Goal: Task Accomplishment & Management: Complete application form

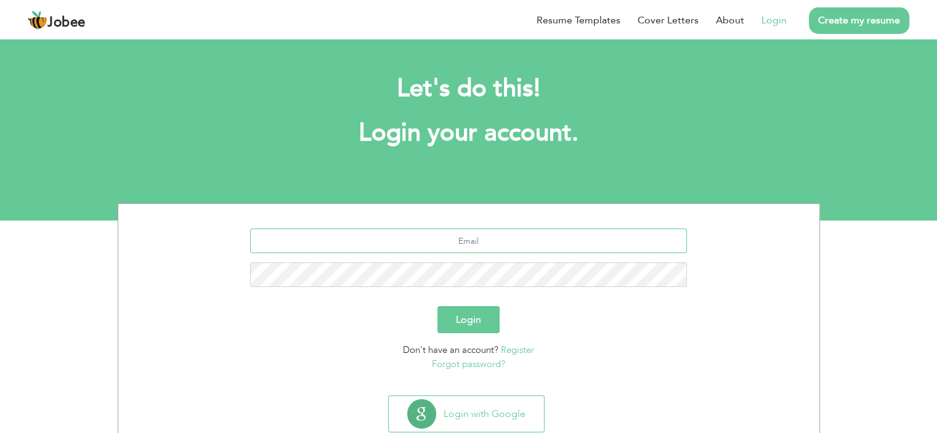
click at [469, 239] on input "text" at bounding box center [468, 241] width 437 height 25
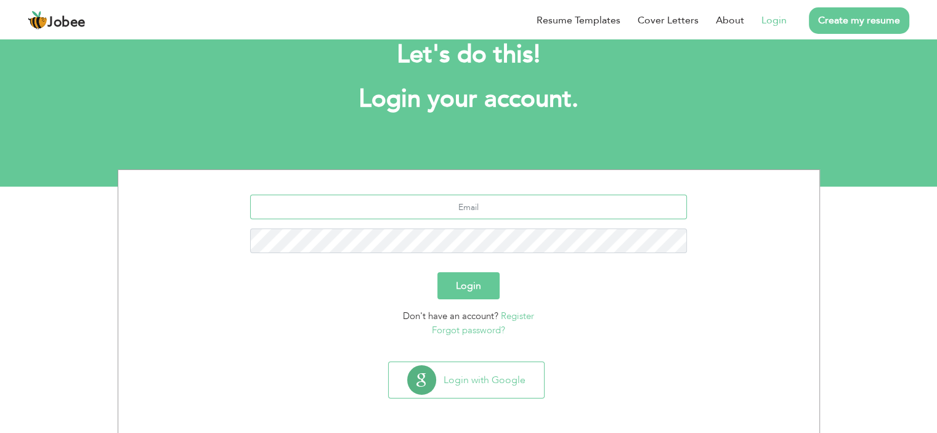
click at [484, 210] on input "text" at bounding box center [468, 207] width 437 height 25
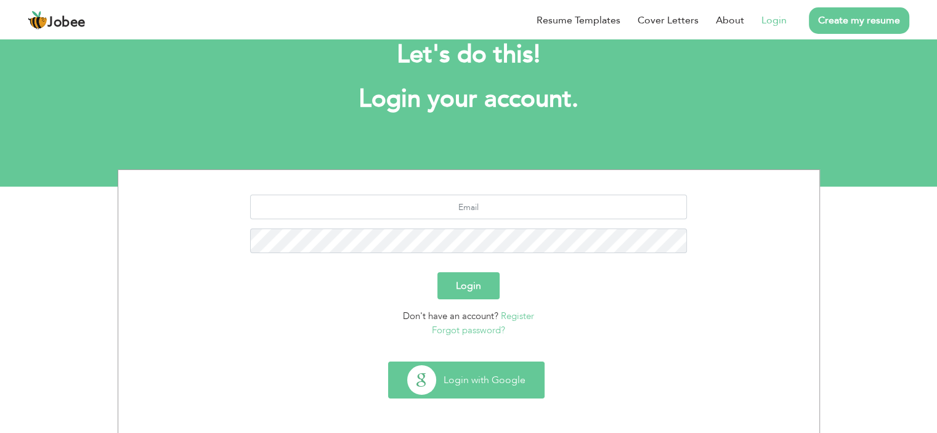
click at [493, 377] on button "Login with Google" at bounding box center [466, 380] width 155 height 36
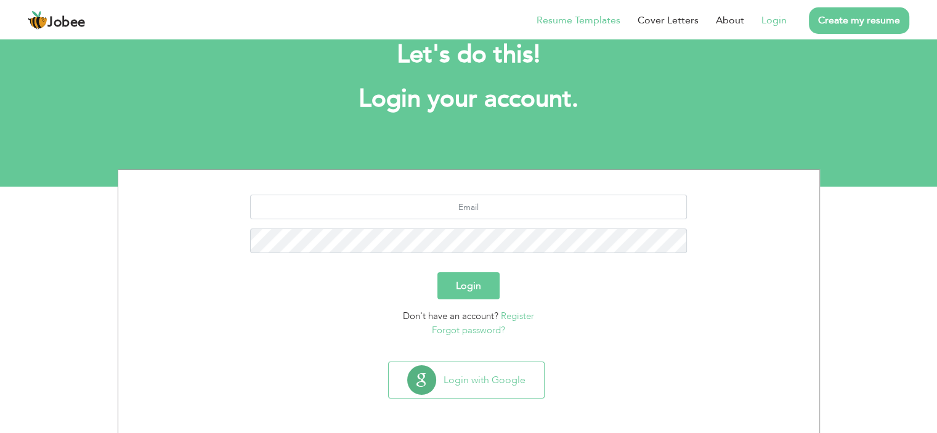
click at [594, 20] on link "Resume Templates" at bounding box center [579, 20] width 84 height 15
click at [462, 204] on input "text" at bounding box center [468, 207] width 437 height 25
type input "newsinn1196@gmail.com"
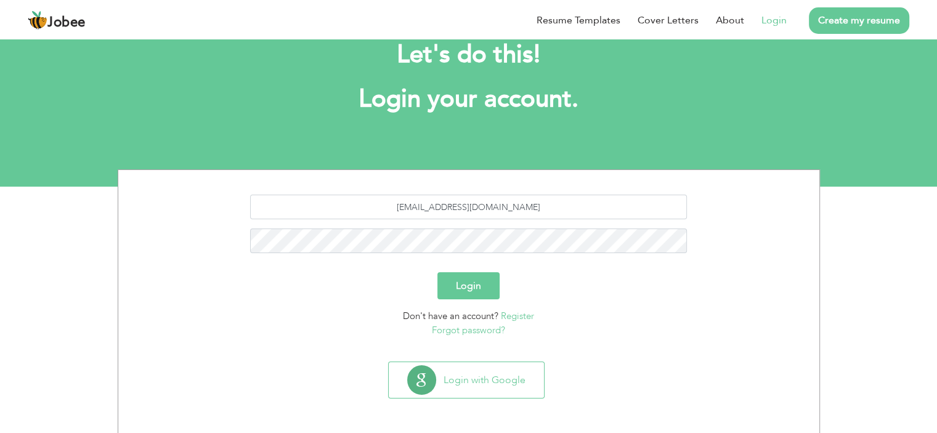
click at [462, 275] on button "Login" at bounding box center [469, 285] width 62 height 27
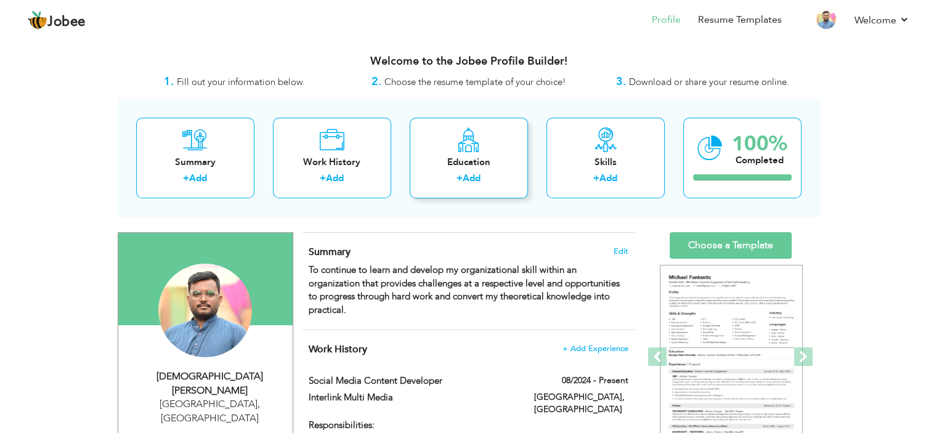
scroll to position [123, 0]
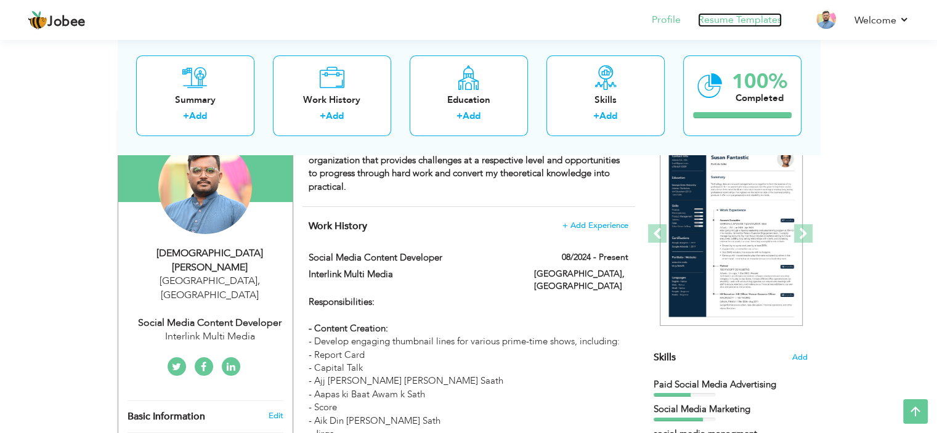
click at [720, 20] on link "Resume Templates" at bounding box center [740, 20] width 84 height 14
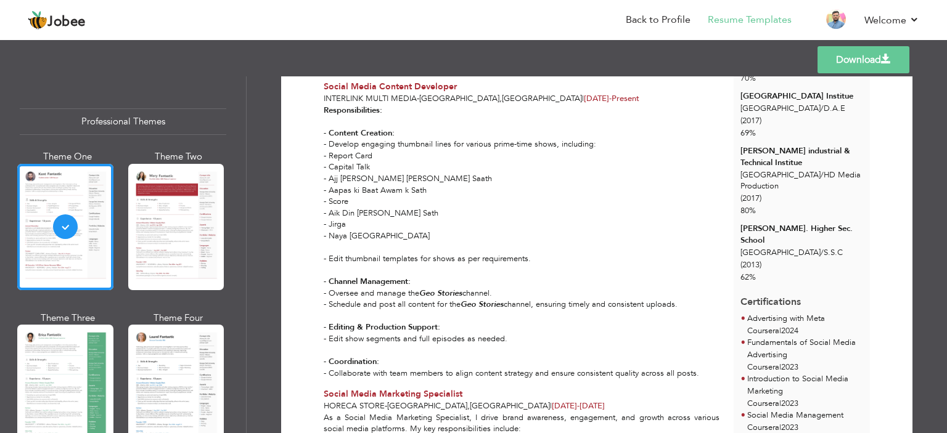
scroll to position [246, 0]
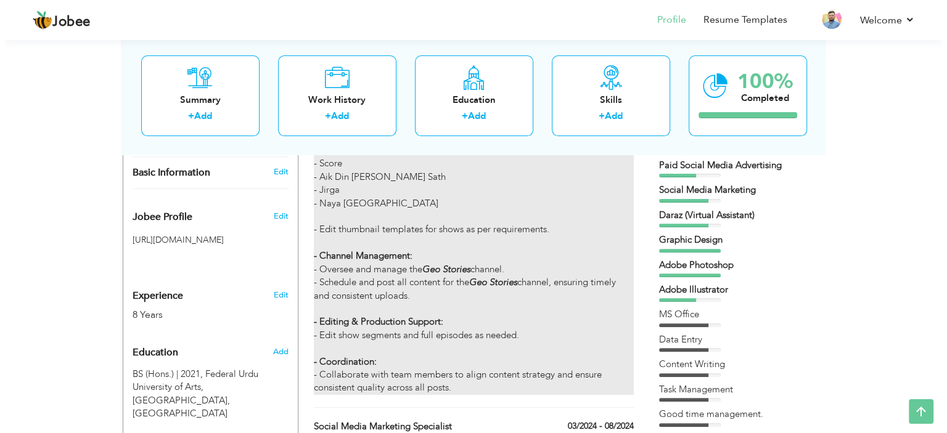
scroll to position [370, 0]
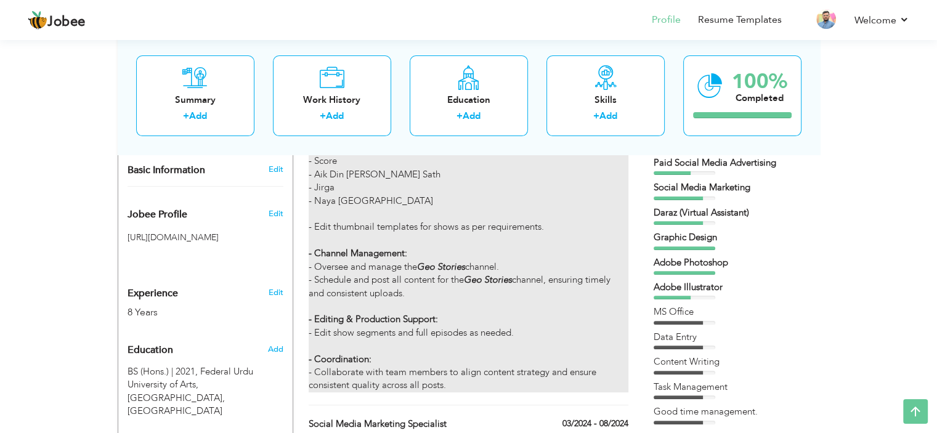
click at [463, 261] on strong "Geo Stories" at bounding box center [441, 267] width 48 height 12
type input "Social Media Content Developer"
type input "Interlink Multi Media"
type input "08/2024"
type input "Pakistan"
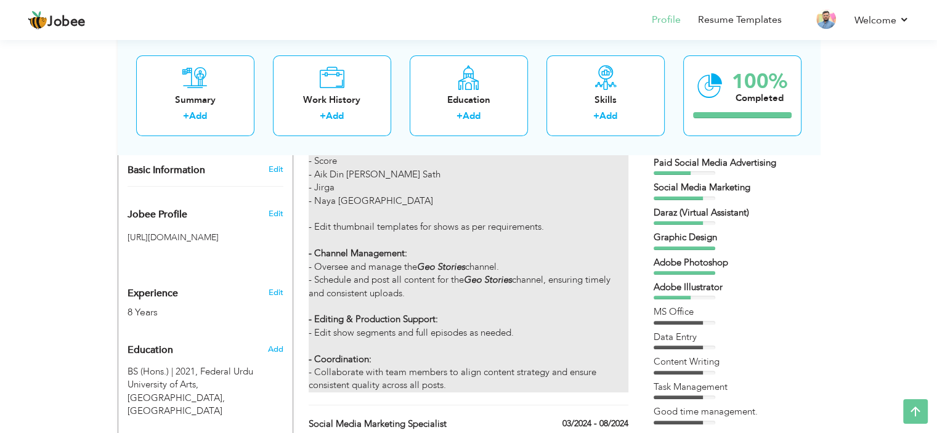
type input "Karachi"
checkbox input "true"
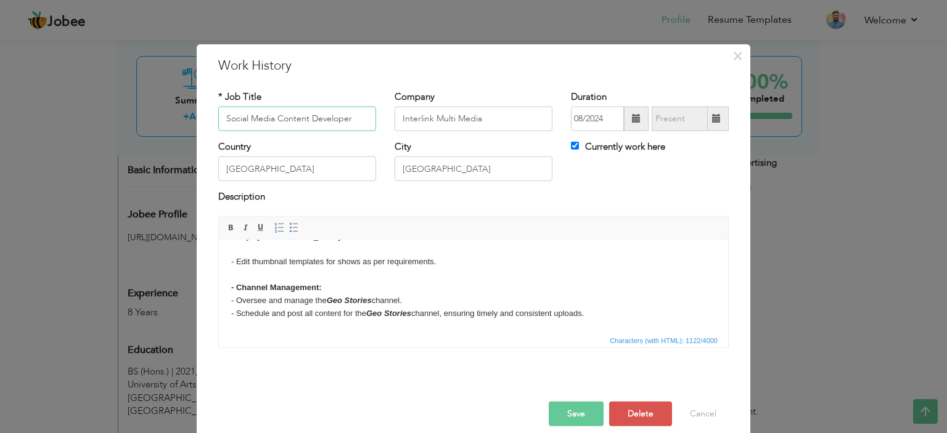
scroll to position [185, 0]
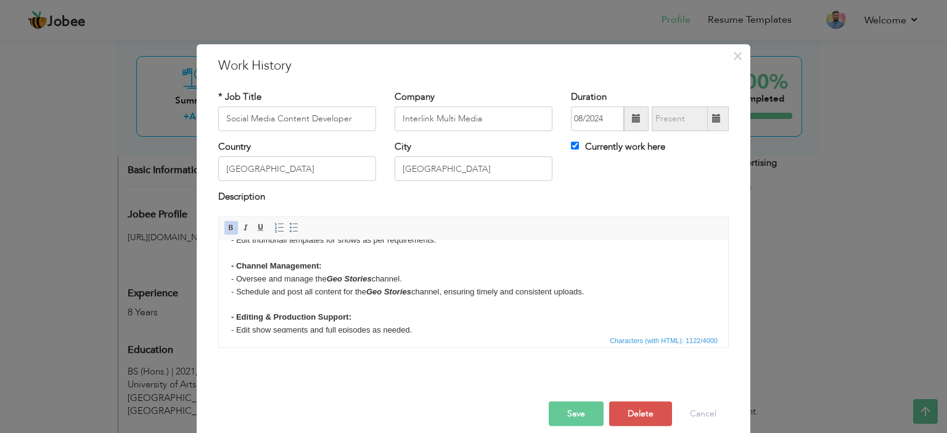
click at [377, 278] on body "Responsibilities: - Content Creation: - Develop engaging thumbnail lines for va…" at bounding box center [473, 221] width 484 height 308
drag, startPoint x: 432, startPoint y: 277, endPoint x: 441, endPoint y: 280, distance: 9.4
click at [432, 277] on body "Responsibilities: - Content Creation: - Develop engaging thumbnail lines for va…" at bounding box center [473, 221] width 484 height 308
drag, startPoint x: 333, startPoint y: 277, endPoint x: 402, endPoint y: 275, distance: 69.6
click at [397, 275] on icon "Geo News & Other" at bounding box center [362, 278] width 70 height 9
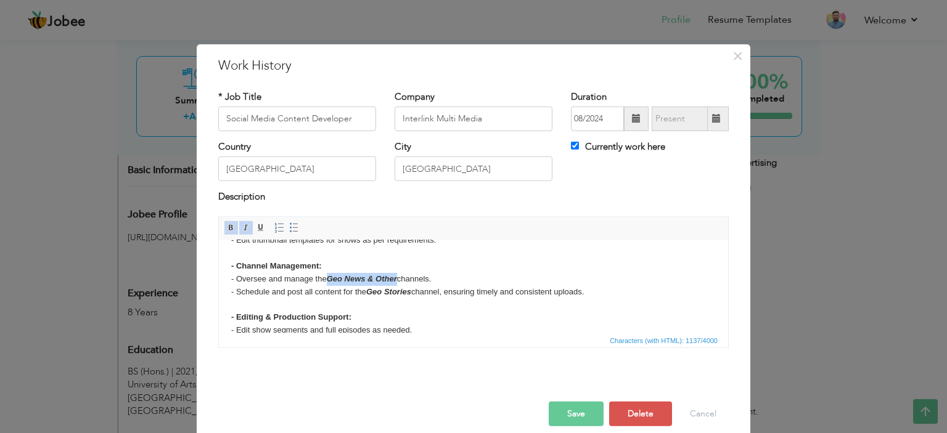
copy icon "Geo News & Other"
drag, startPoint x: 417, startPoint y: 291, endPoint x: 375, endPoint y: 290, distance: 42.5
click at [375, 290] on body "Responsibilities: - Content Creation: - Develop engaging thumbnail lines for va…" at bounding box center [473, 221] width 484 height 308
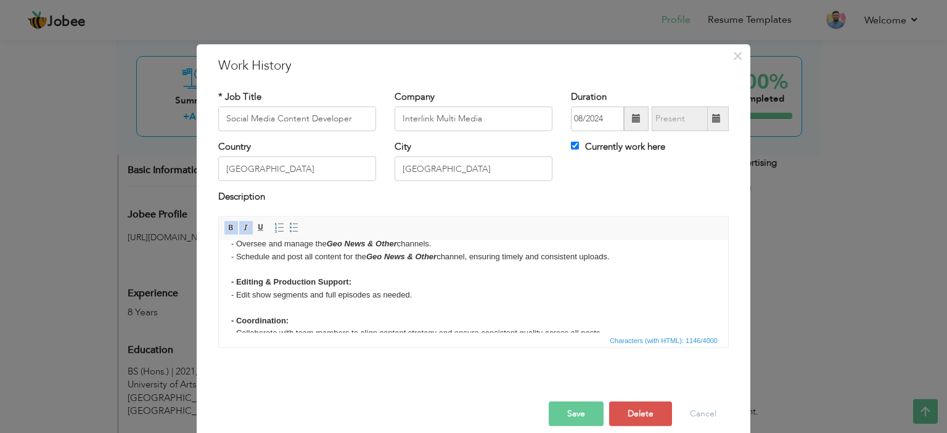
scroll to position [239, 0]
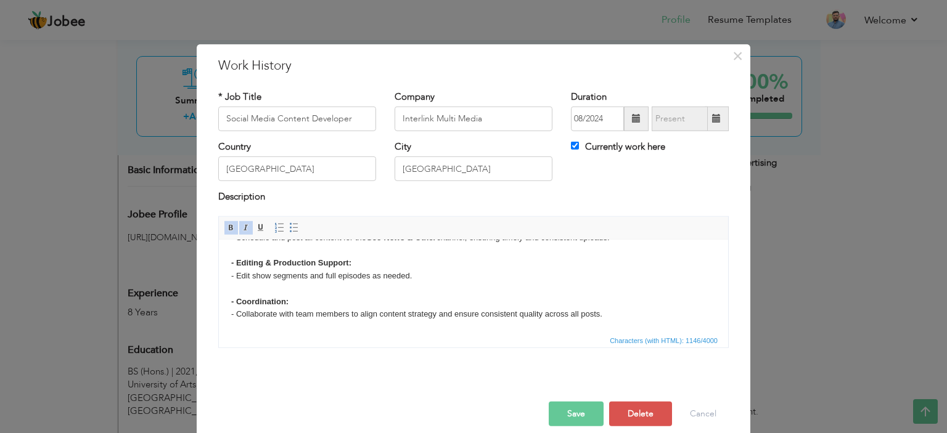
click at [586, 414] on button "Save" at bounding box center [575, 414] width 55 height 25
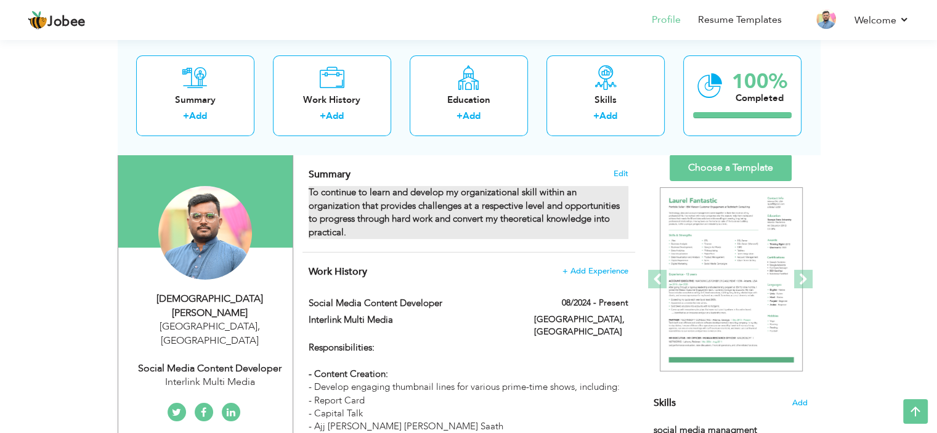
scroll to position [0, 0]
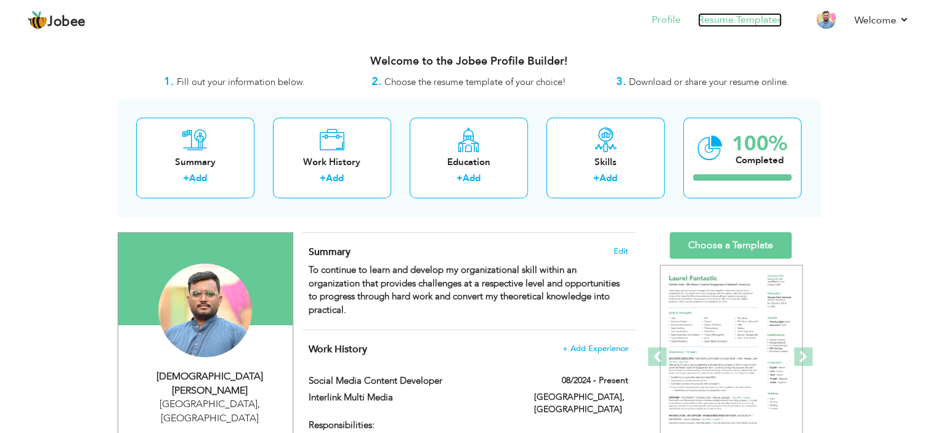
click at [722, 23] on link "Resume Templates" at bounding box center [740, 20] width 84 height 14
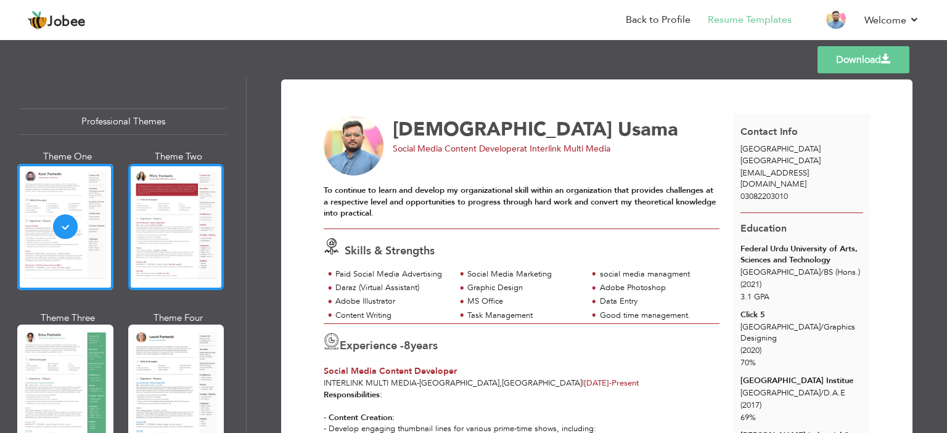
click at [179, 206] on div at bounding box center [176, 227] width 96 height 126
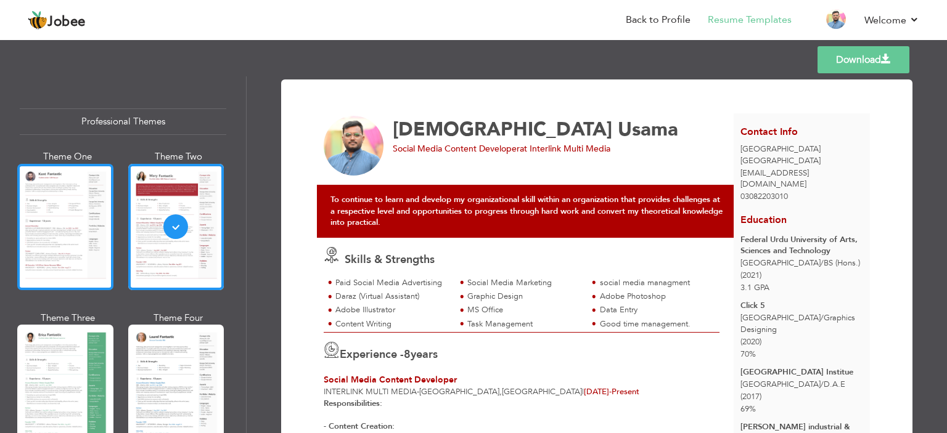
click at [81, 211] on div at bounding box center [65, 227] width 96 height 126
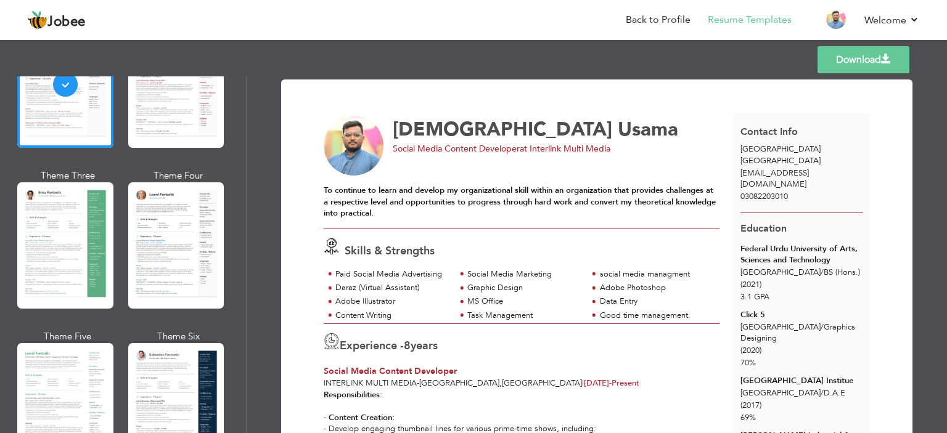
scroll to position [246, 0]
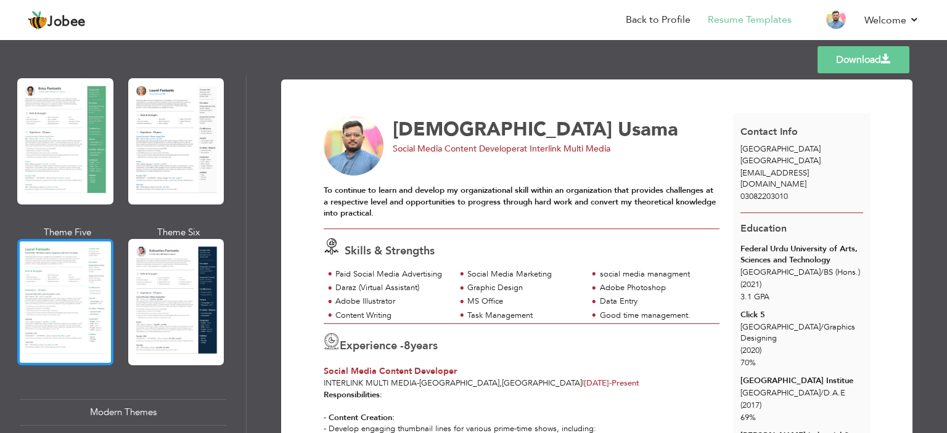
click at [65, 269] on div at bounding box center [65, 302] width 96 height 126
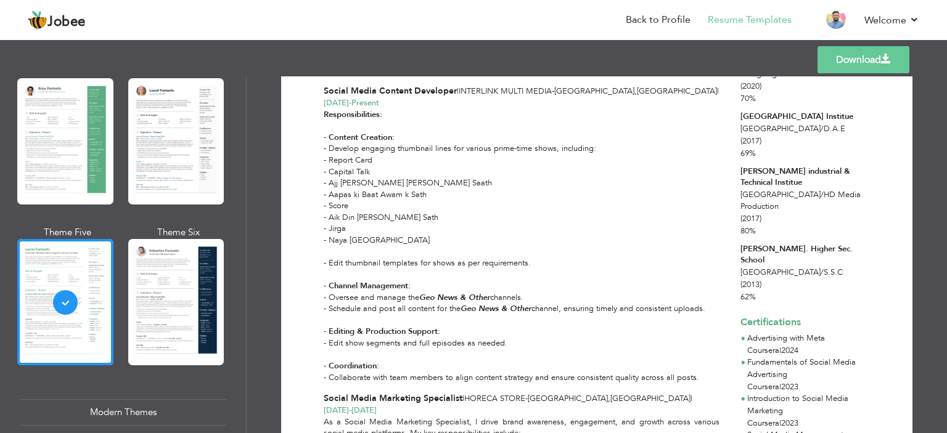
click at [137, 401] on div "Modern Themes" at bounding box center [123, 412] width 206 height 26
click at [133, 409] on div "Modern Themes" at bounding box center [123, 412] width 206 height 26
click at [113, 400] on div "Modern Themes" at bounding box center [123, 412] width 206 height 26
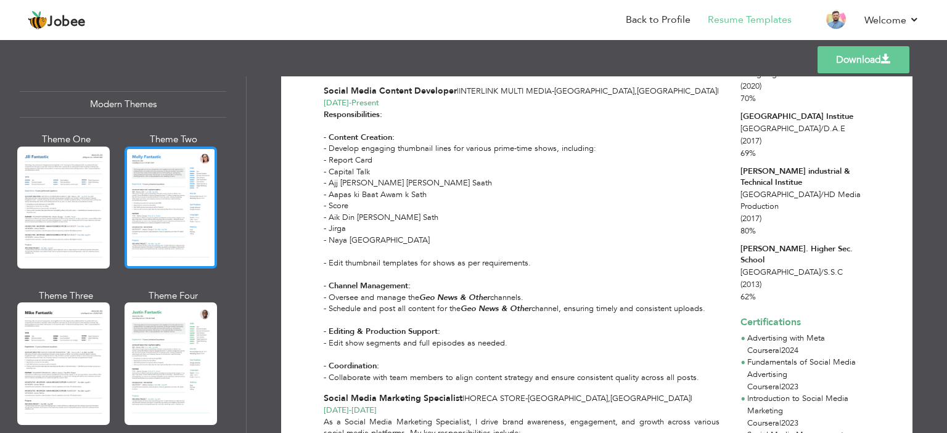
click at [155, 216] on div at bounding box center [170, 208] width 92 height 122
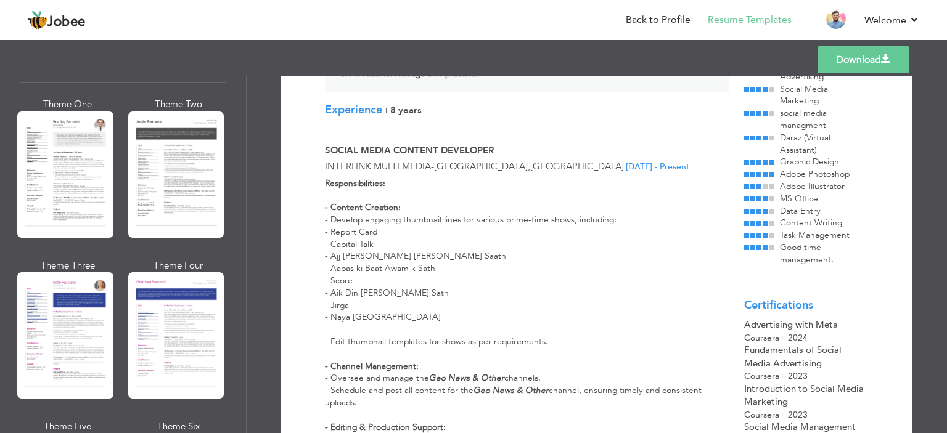
scroll to position [1541, 0]
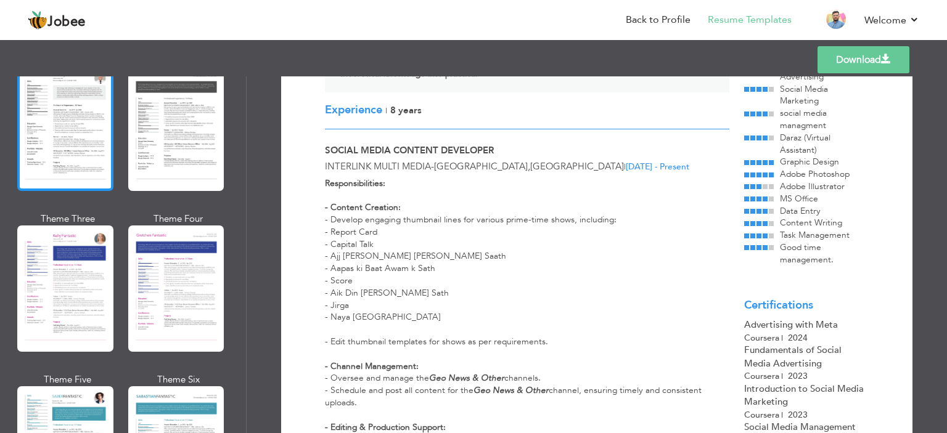
click at [47, 135] on div at bounding box center [65, 128] width 96 height 126
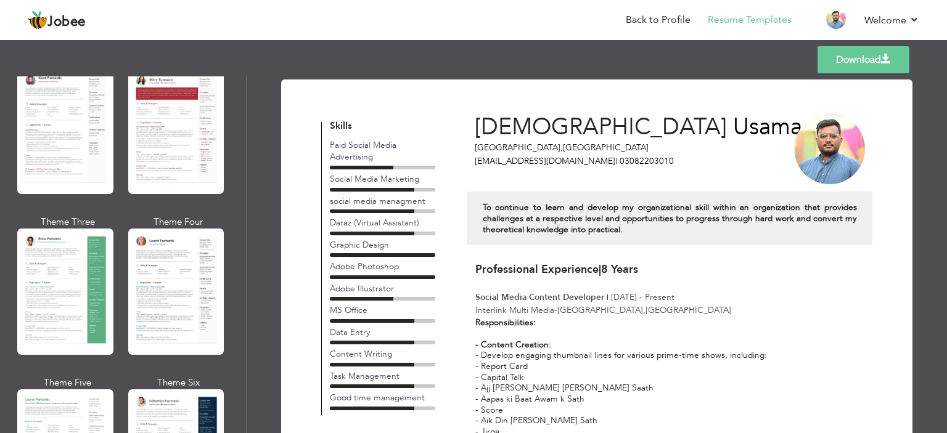
scroll to position [0, 0]
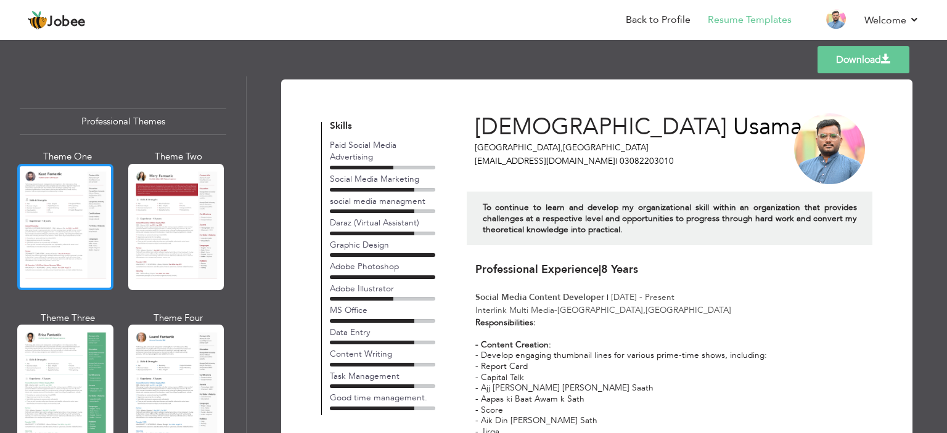
click at [75, 238] on div at bounding box center [65, 227] width 96 height 126
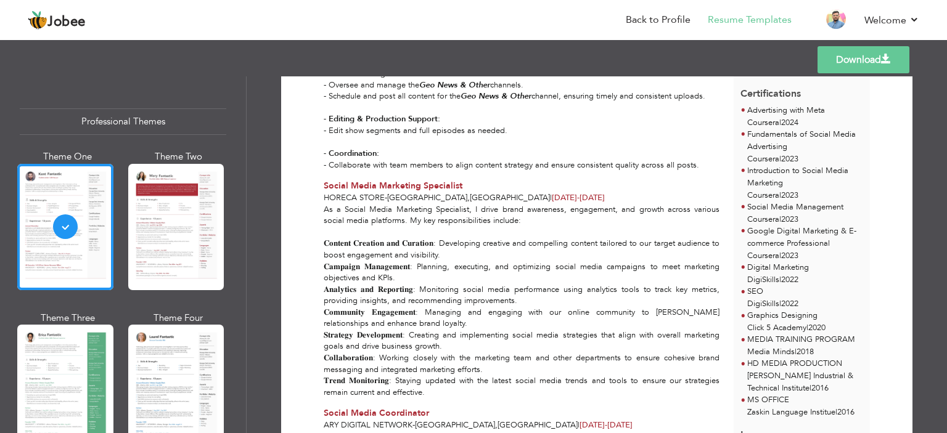
scroll to position [678, 0]
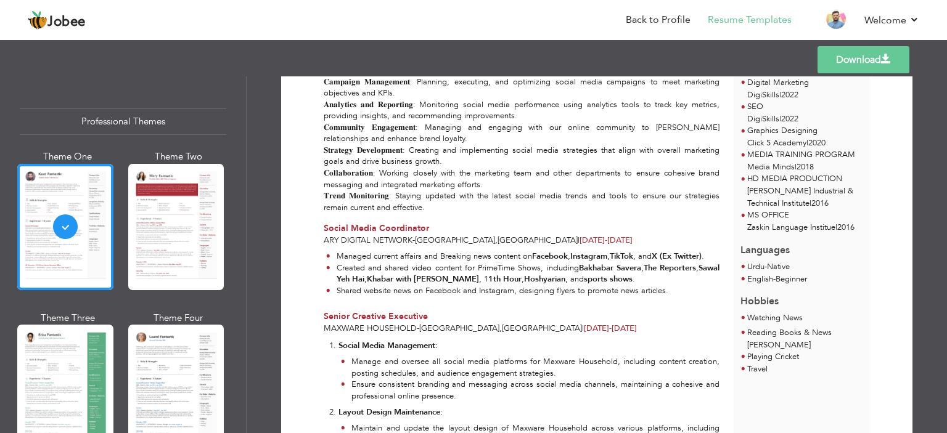
click at [876, 64] on link "Download" at bounding box center [863, 59] width 92 height 27
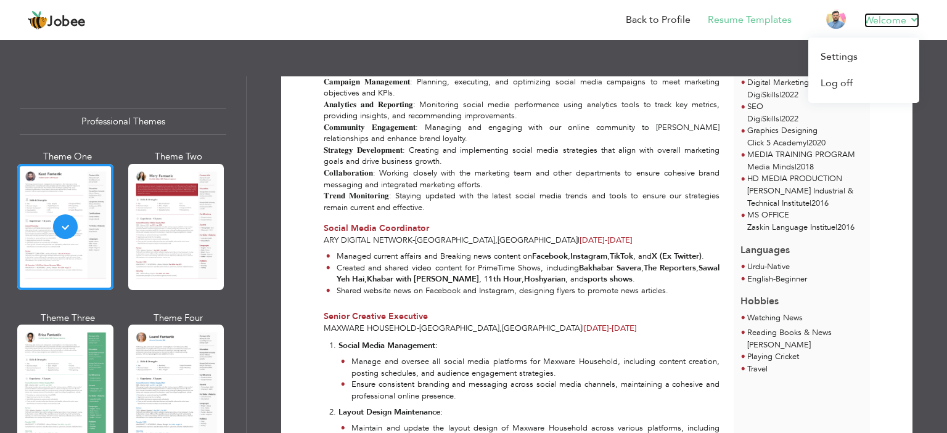
click at [895, 17] on link "Welcome" at bounding box center [891, 20] width 55 height 15
click at [843, 87] on link "Log off" at bounding box center [863, 83] width 111 height 26
